Goal: Check status: Check status

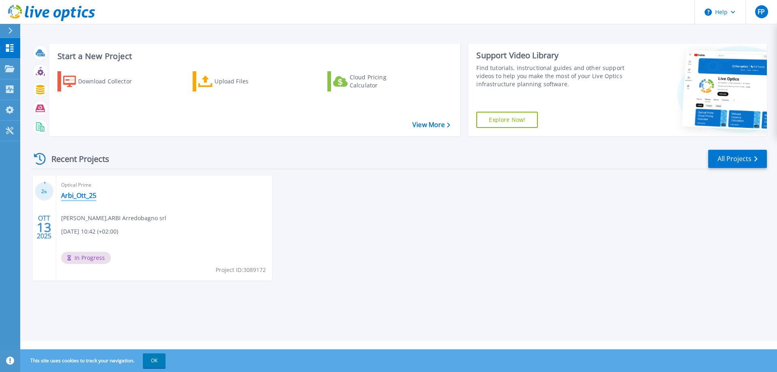
click at [76, 198] on link "Arbi_Ott_25" at bounding box center [78, 195] width 35 height 8
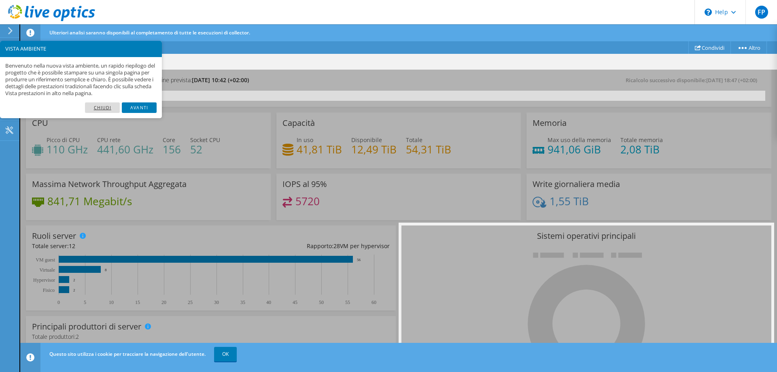
click at [104, 105] on link "Chiudi" at bounding box center [102, 107] width 35 height 11
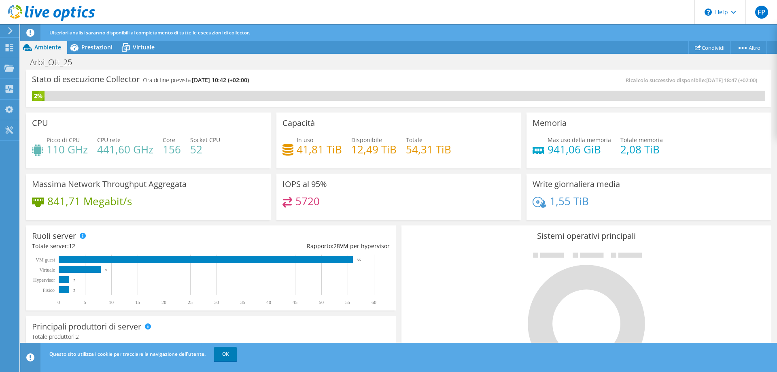
click at [508, 62] on div "Arbi_Ott_25 Stampa" at bounding box center [398, 62] width 757 height 15
click at [521, 64] on div "Arbi_Ott_25 Stampa" at bounding box center [398, 62] width 757 height 15
click at [229, 356] on link "OK" at bounding box center [225, 354] width 23 height 15
